Goal: Task Accomplishment & Management: Use online tool/utility

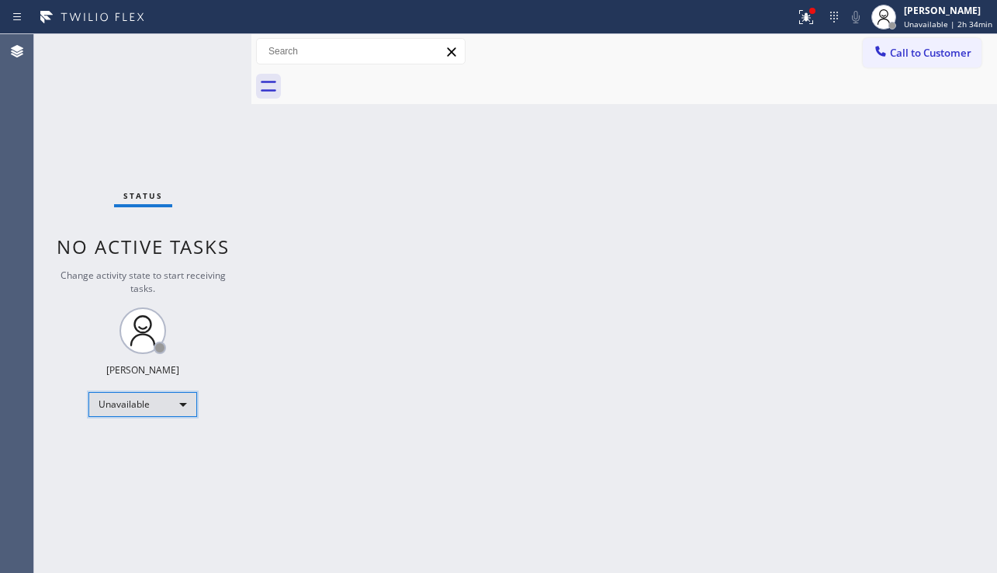
click at [175, 407] on div "Unavailable" at bounding box center [142, 404] width 109 height 25
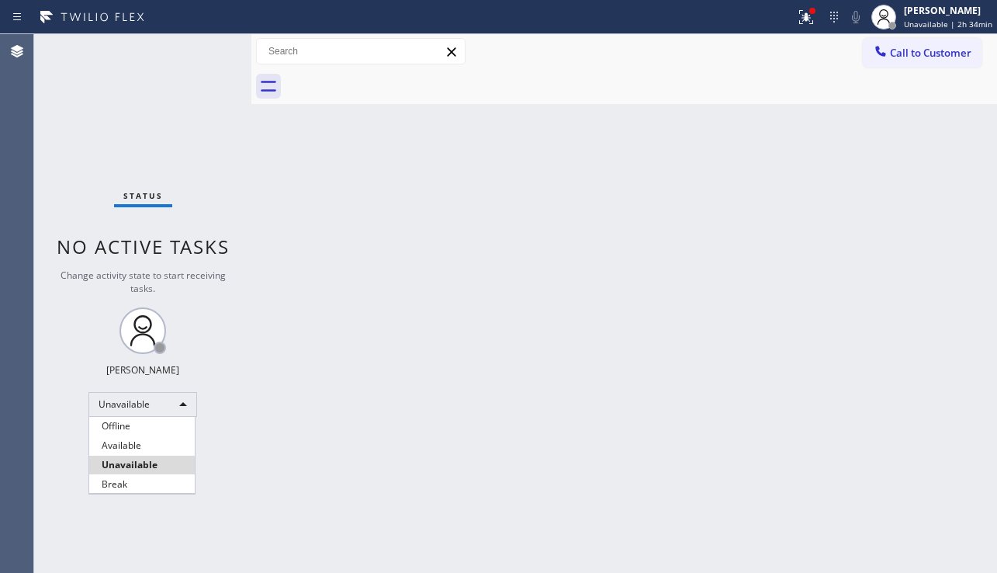
drag, startPoint x: 181, startPoint y: 486, endPoint x: 211, endPoint y: 497, distance: 32.2
click at [181, 487] on li "Break" at bounding box center [142, 484] width 106 height 19
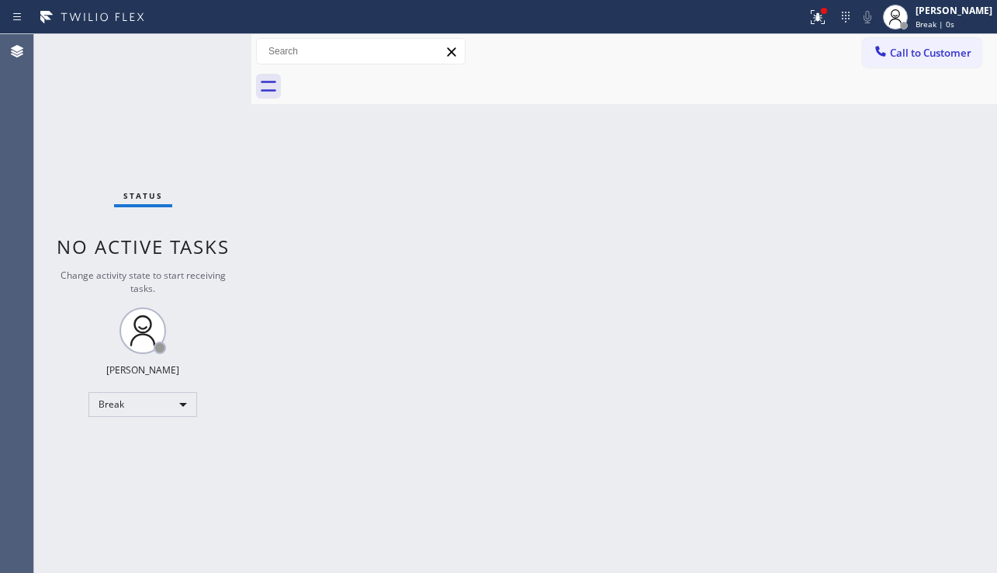
click at [844, 484] on div "Back to Dashboard Change Sender ID Customers Technicians Select a contact Outbo…" at bounding box center [624, 303] width 746 height 539
click at [830, 490] on div "Back to Dashboard Change Sender ID Customers Technicians Select a contact Outbo…" at bounding box center [624, 303] width 746 height 539
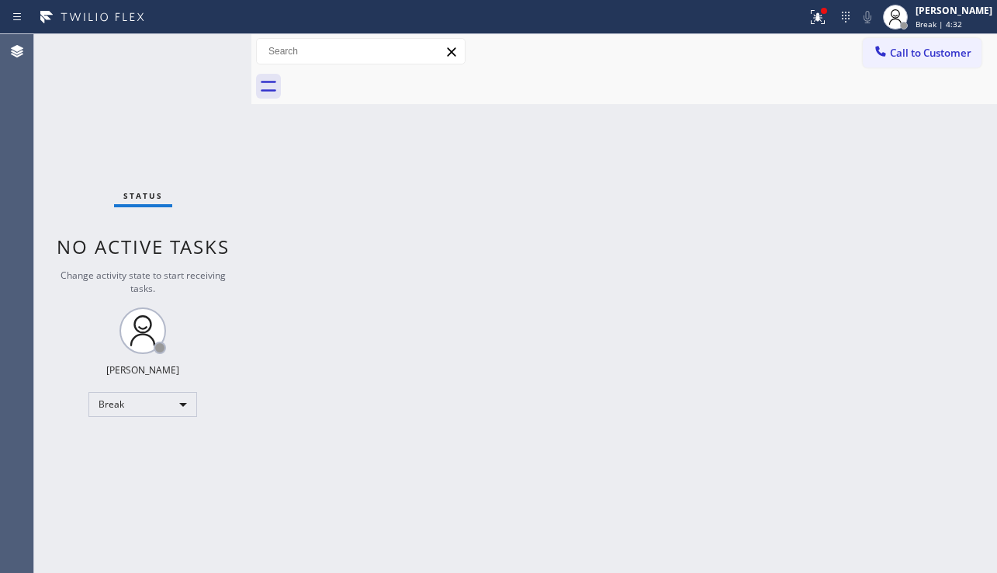
click at [830, 490] on div "Back to Dashboard Change Sender ID Customers Technicians Select a contact Outbo…" at bounding box center [624, 303] width 746 height 539
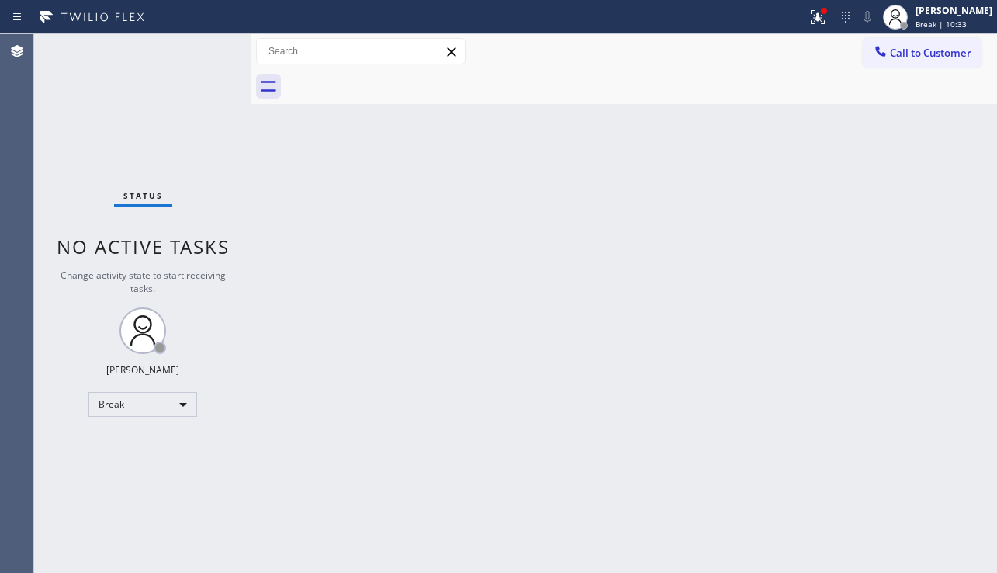
click at [830, 490] on div "Back to Dashboard Change Sender ID Customers Technicians Select a contact Outbo…" at bounding box center [624, 303] width 746 height 539
click at [134, 407] on div "Break" at bounding box center [142, 404] width 109 height 25
drag, startPoint x: 165, startPoint y: 465, endPoint x: 172, endPoint y: 463, distance: 7.9
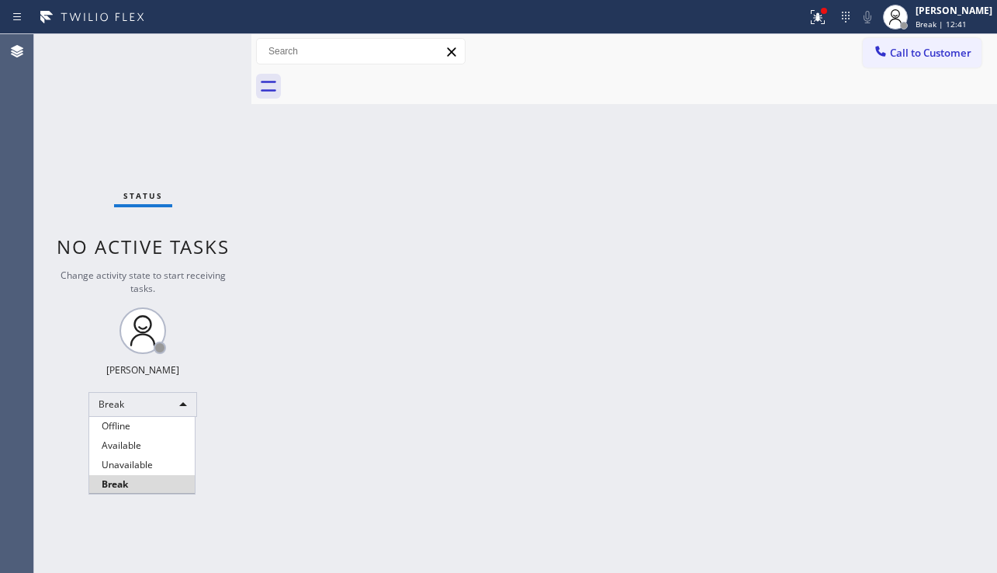
click at [165, 465] on li "Unavailable" at bounding box center [142, 465] width 106 height 19
click at [293, 459] on div "Back to Dashboard Change Sender ID Customers Technicians Select a contact Outbo…" at bounding box center [624, 303] width 746 height 539
click at [920, 463] on div "Back to Dashboard Change Sender ID Customers Technicians Select a contact Outbo…" at bounding box center [624, 303] width 746 height 539
